Goal: Information Seeking & Learning: Learn about a topic

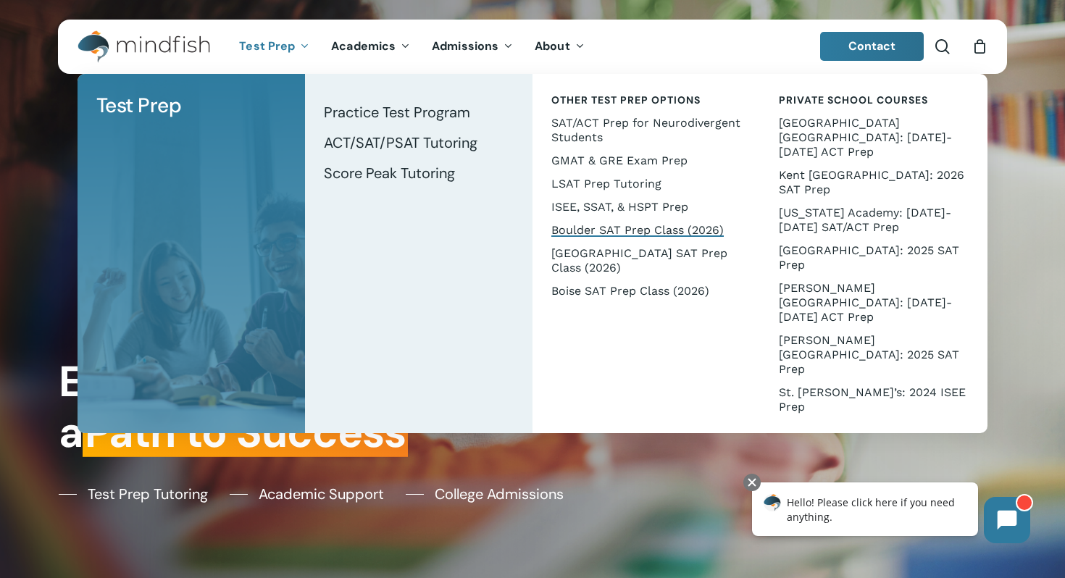
click at [620, 230] on span "Boulder SAT Prep Class (2026)" at bounding box center [637, 230] width 172 height 14
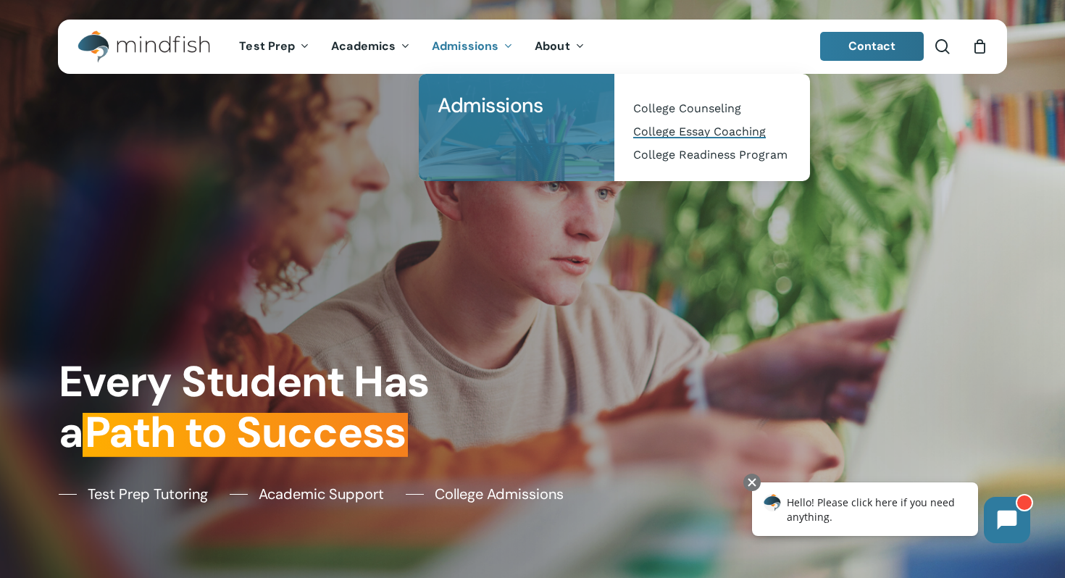
click at [649, 131] on span "College Essay Coaching" at bounding box center [699, 132] width 133 height 14
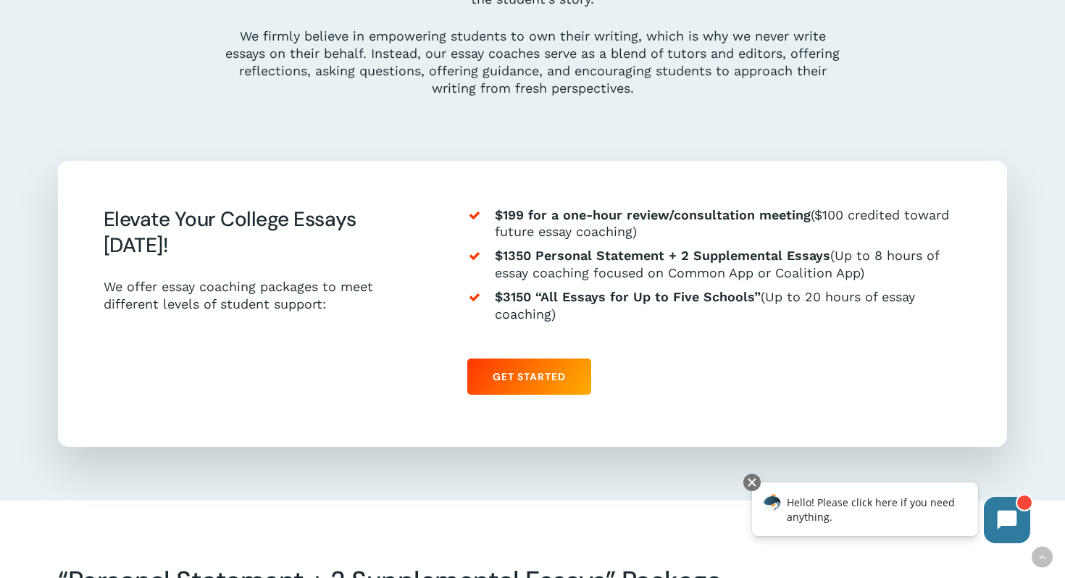
scroll to position [1382, 0]
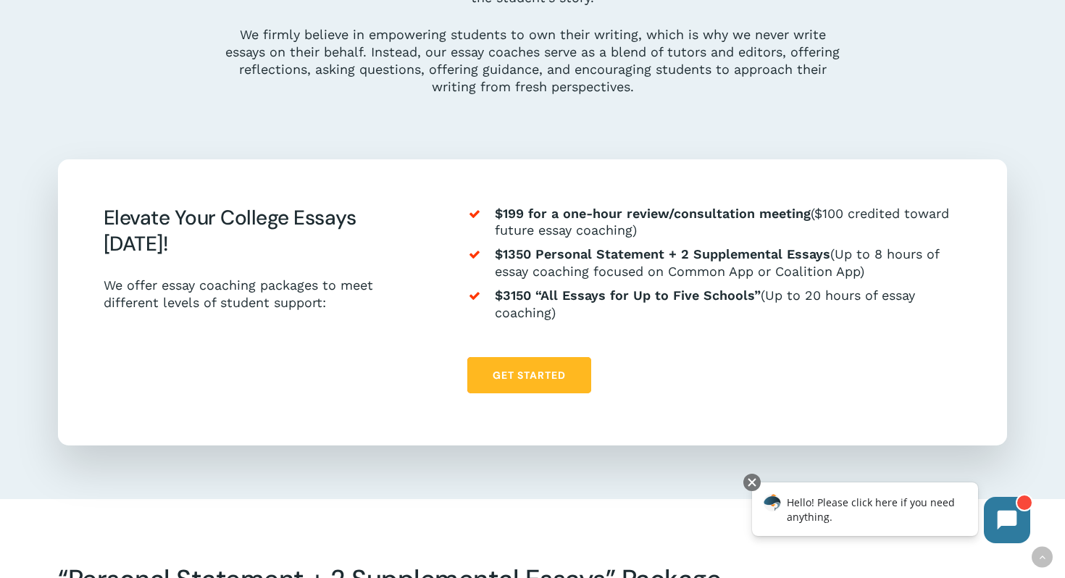
click at [553, 365] on link "Get Started" at bounding box center [529, 375] width 124 height 36
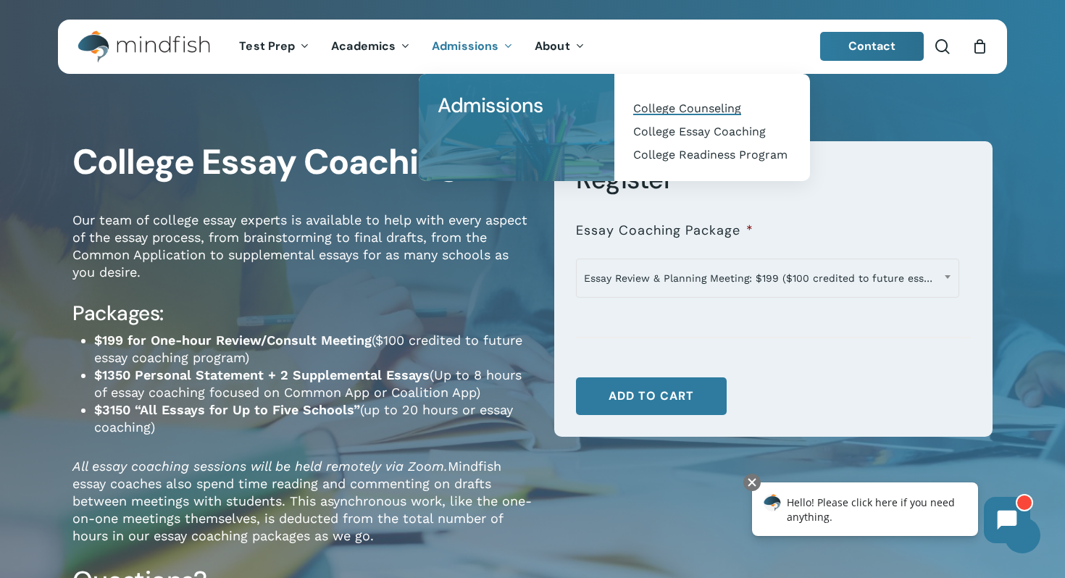
click at [677, 107] on span "College Counseling" at bounding box center [687, 108] width 108 height 14
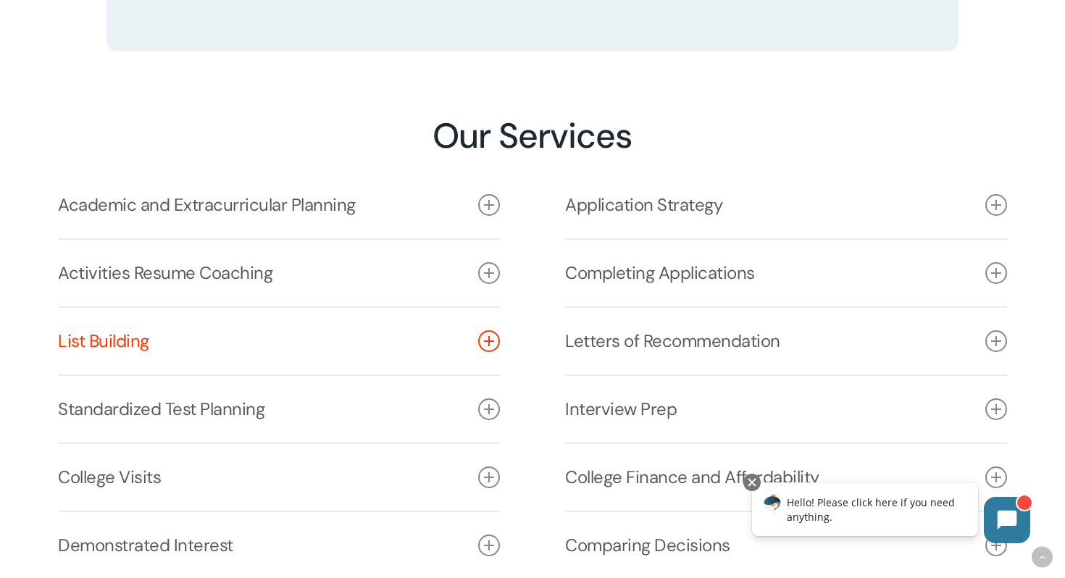
scroll to position [1872, 0]
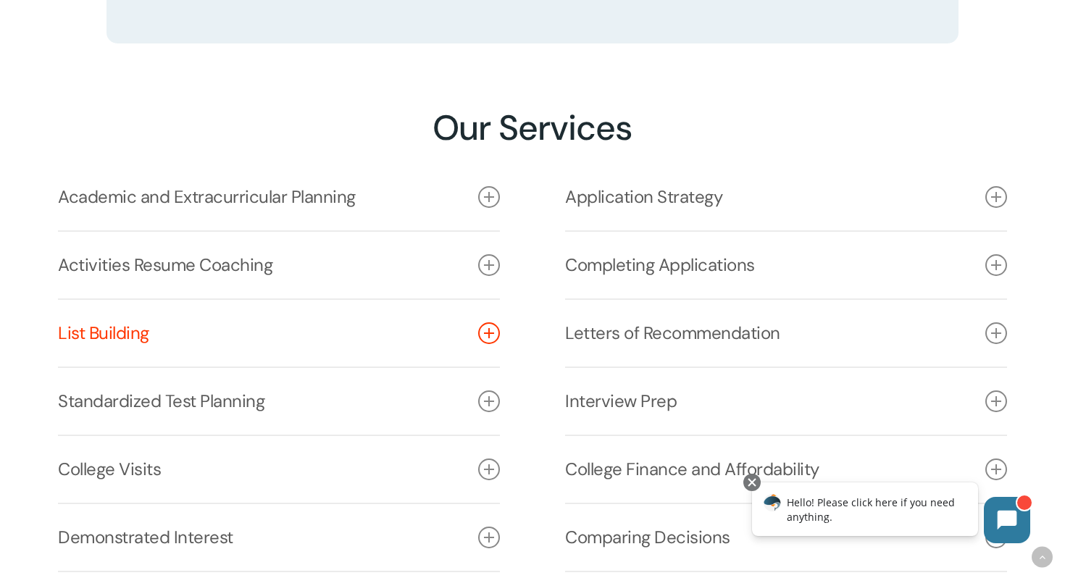
click at [487, 322] on icon at bounding box center [489, 333] width 22 height 22
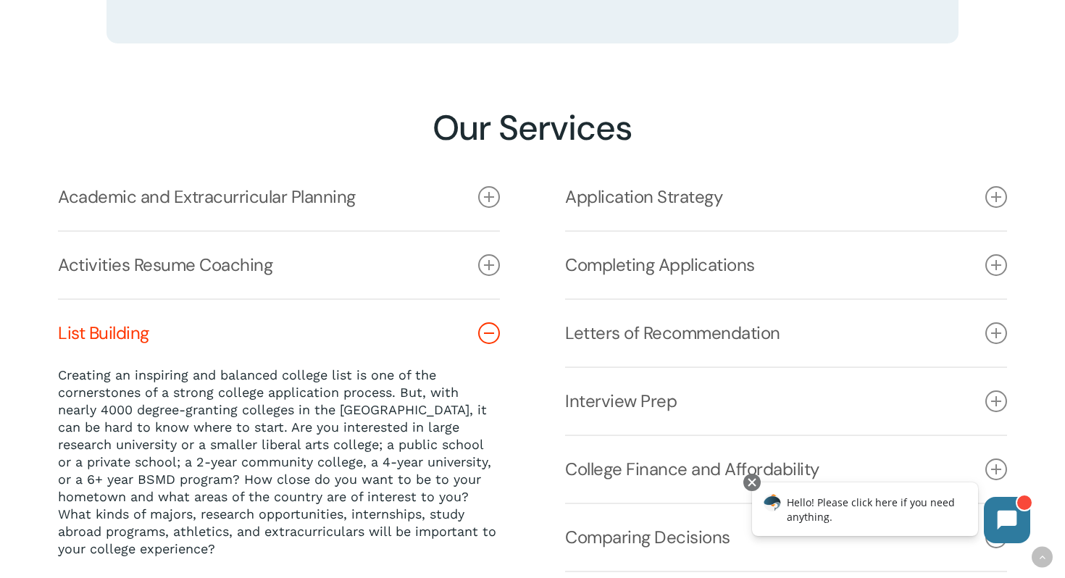
click at [492, 333] on icon at bounding box center [489, 333] width 22 height 22
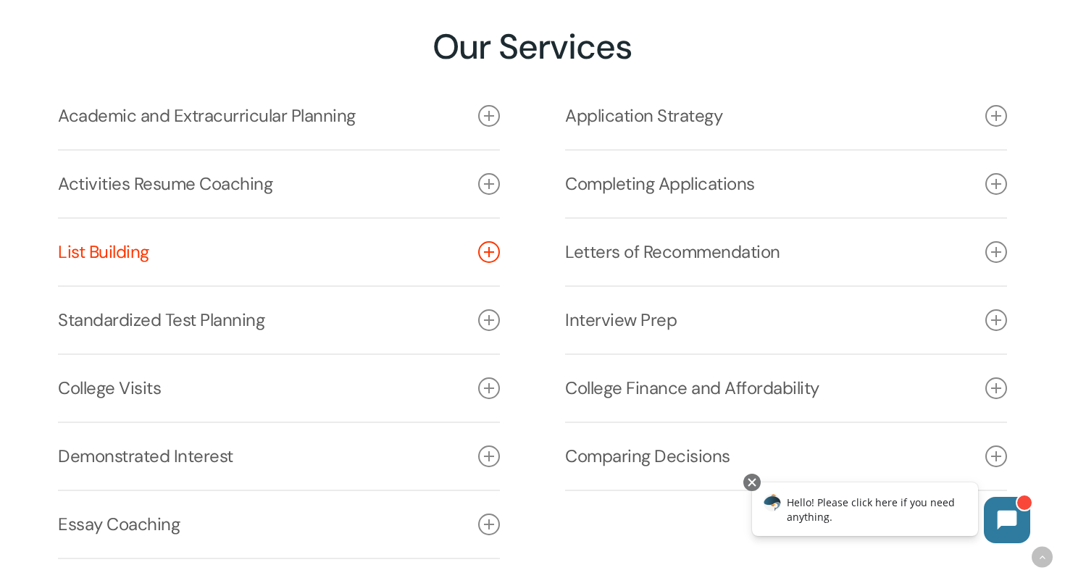
scroll to position [1955, 0]
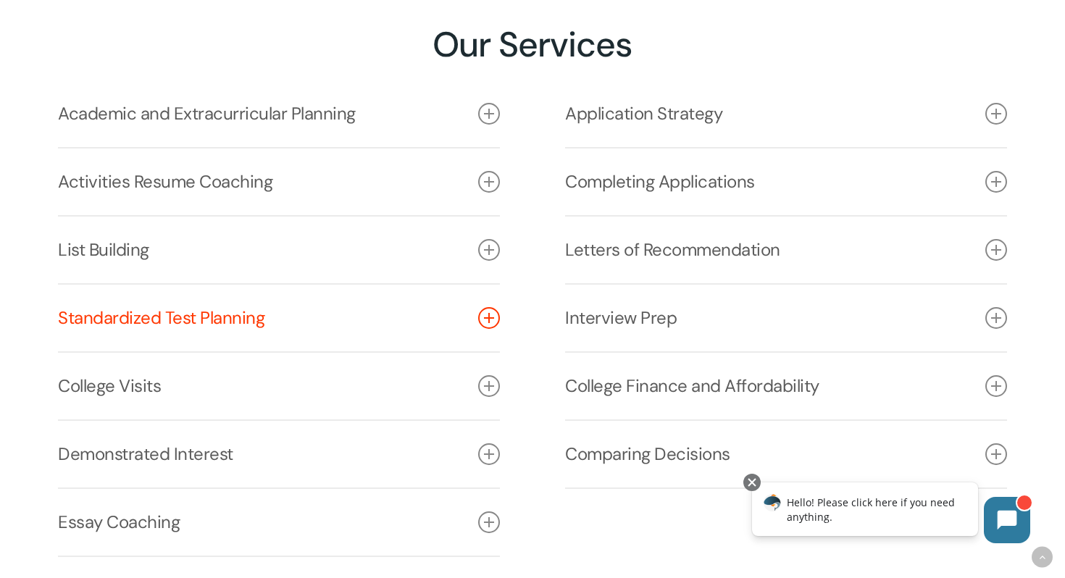
click at [486, 322] on icon at bounding box center [489, 318] width 22 height 22
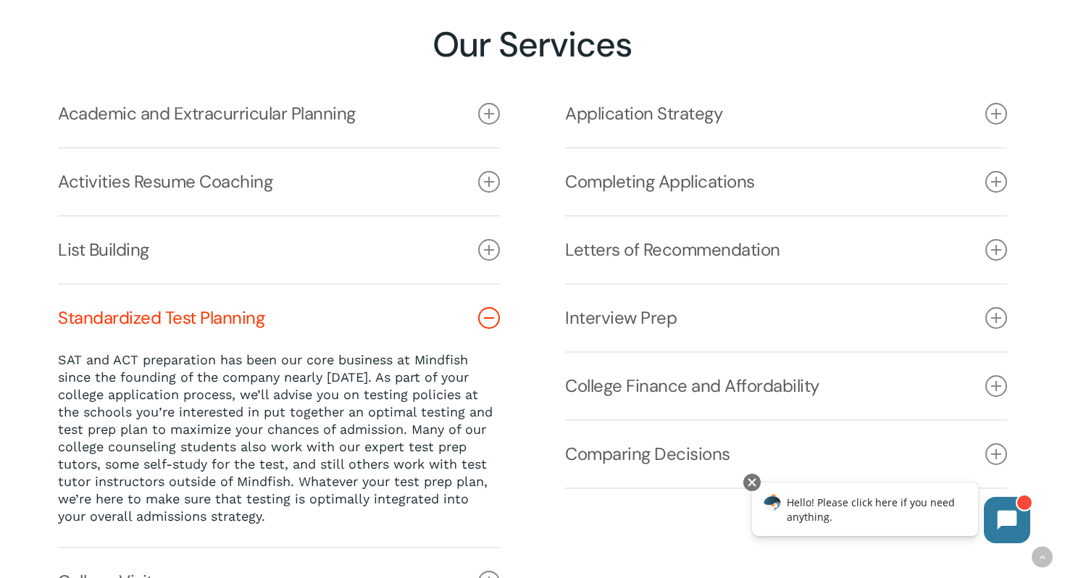
click at [486, 322] on icon at bounding box center [489, 318] width 22 height 22
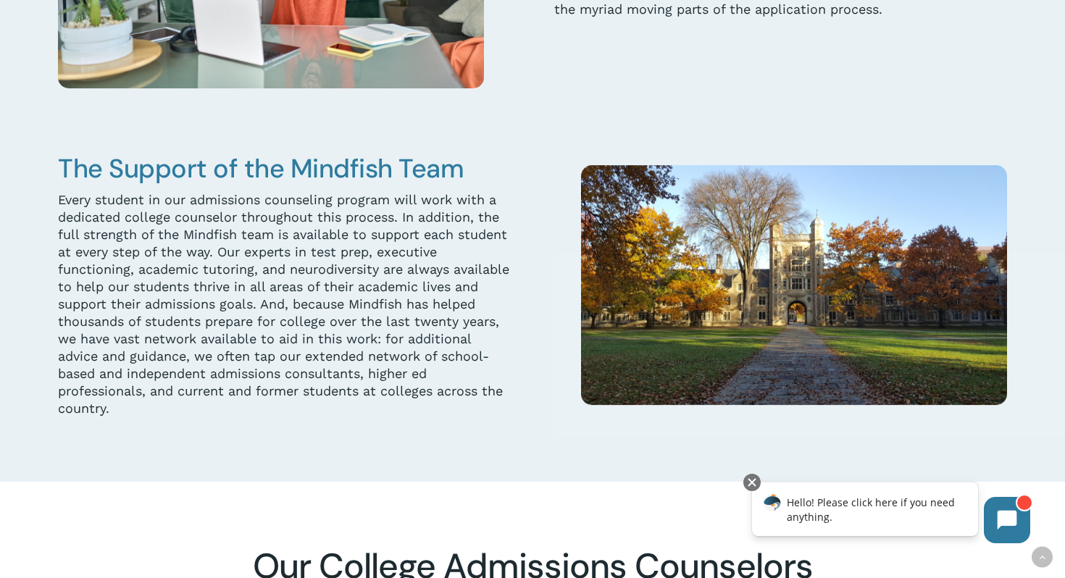
scroll to position [4215, 0]
